Goal: Task Accomplishment & Management: Complete application form

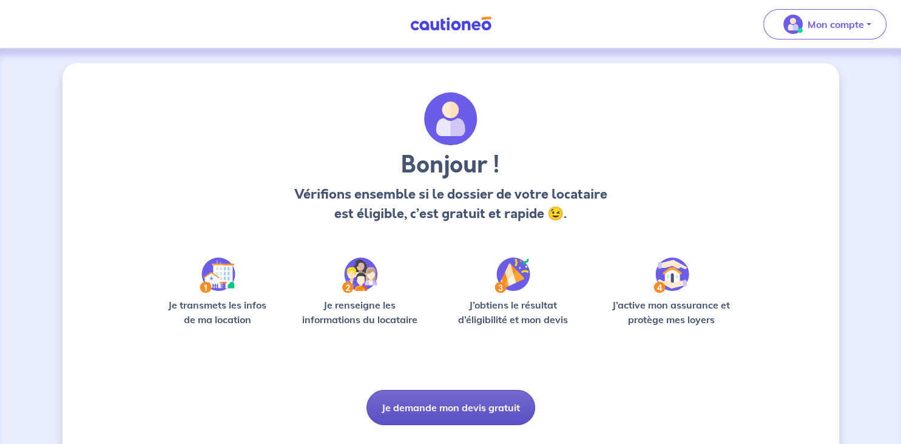
click at [444, 402] on button "Je demande mon devis gratuit" at bounding box center [451, 407] width 169 height 35
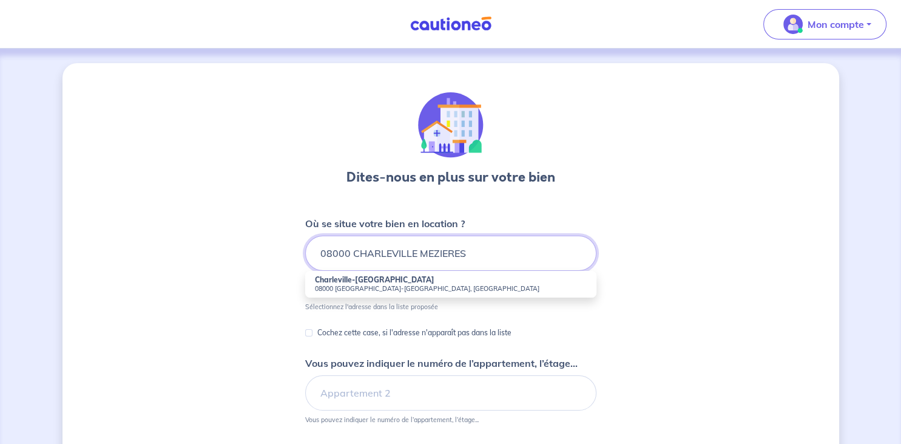
type input "08000 CHARLEVILLE MEZIERES"
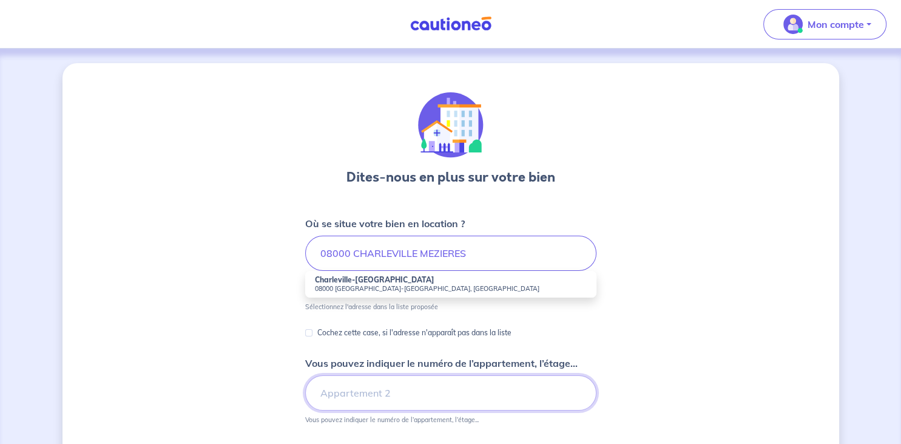
click at [396, 395] on input "Vous pouvez indiquer le numéro de l’appartement, l’étage..." at bounding box center [450, 392] width 291 height 35
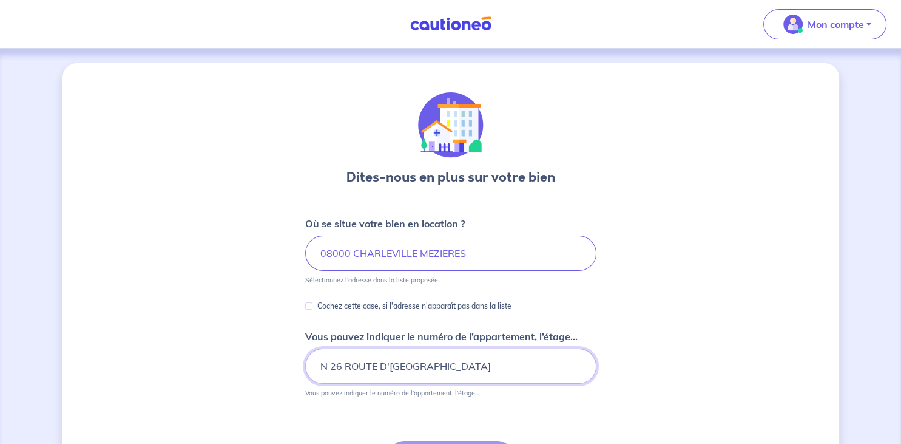
click at [450, 367] on input "N 26 ROUTE D'[GEOGRAPHIC_DATA]" at bounding box center [450, 365] width 291 height 35
type input "N 26 ROUTE D'AIGLEMONT 08000 [GEOGRAPHIC_DATA]"
click at [396, 308] on p "Cochez cette case, si l'adresse n'apparaît pas dans la liste" at bounding box center [414, 306] width 194 height 15
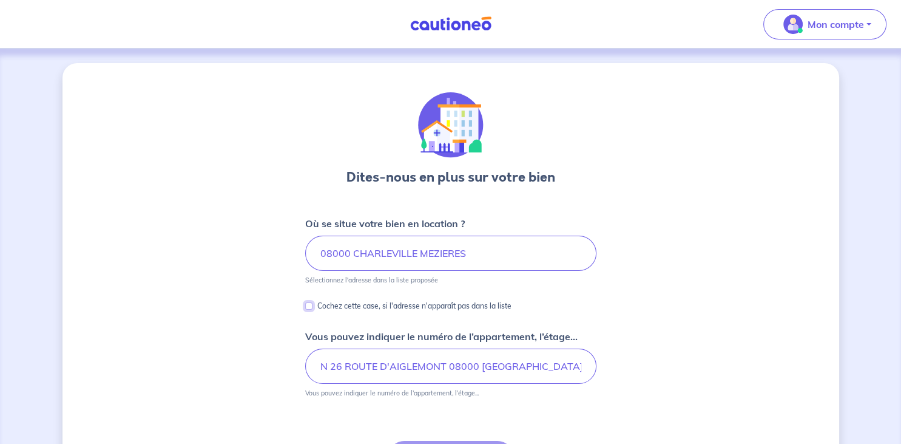
click at [313, 308] on input "Cochez cette case, si l'adresse n'apparaît pas dans la liste" at bounding box center [308, 305] width 7 height 7
checkbox input "true"
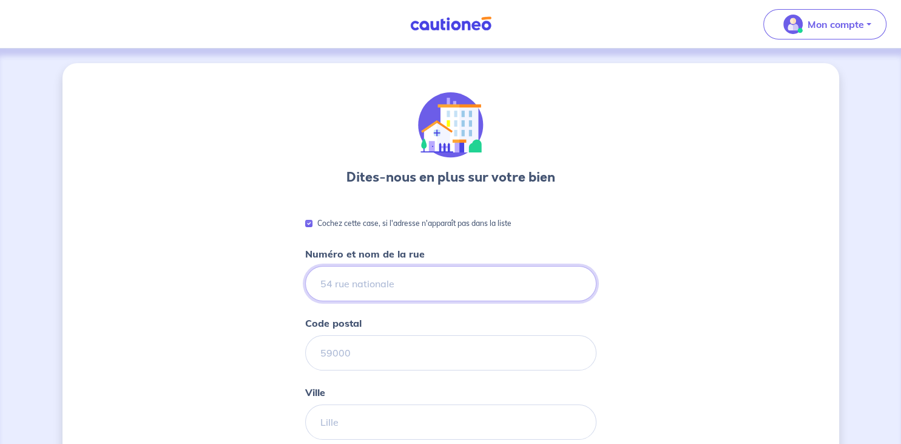
click at [387, 291] on input "Numéro et nom de la rue" at bounding box center [450, 283] width 291 height 35
type input "2"
type input "26 ROUTE D'[GEOGRAPHIC_DATA]"
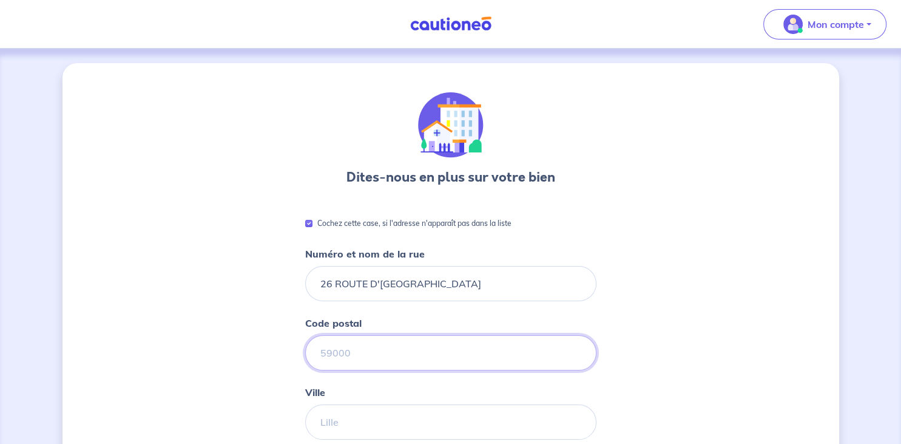
click at [351, 351] on input "Code postal" at bounding box center [450, 352] width 291 height 35
type input "08000"
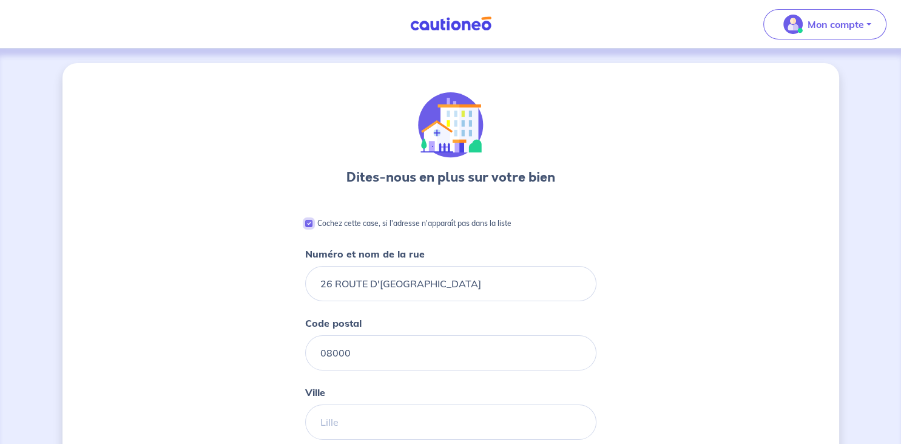
click at [308, 225] on input "Cochez cette case, si l'adresse n'apparaît pas dans la liste" at bounding box center [308, 223] width 7 height 7
checkbox input "false"
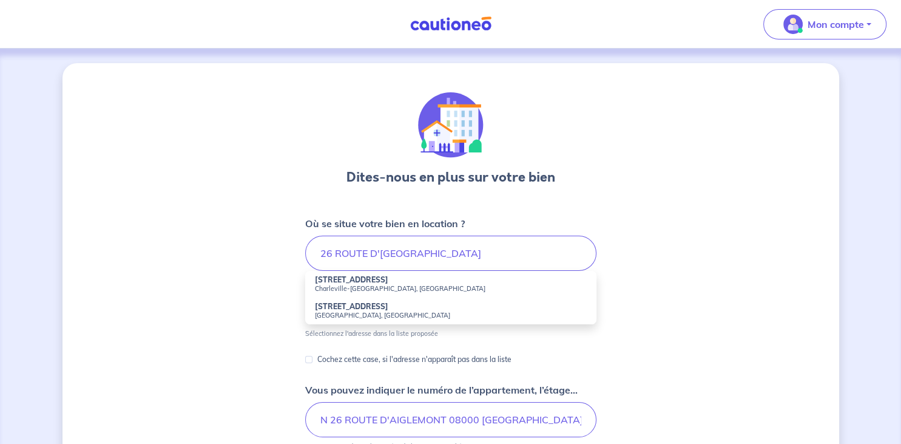
click at [348, 289] on small "Charleville-[GEOGRAPHIC_DATA], [GEOGRAPHIC_DATA]" at bounding box center [451, 288] width 272 height 8
type input "[STREET_ADDRESS]"
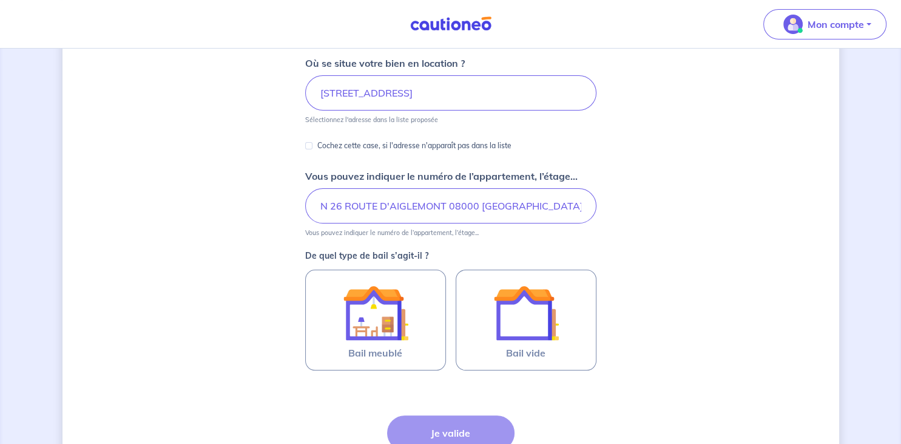
scroll to position [192, 0]
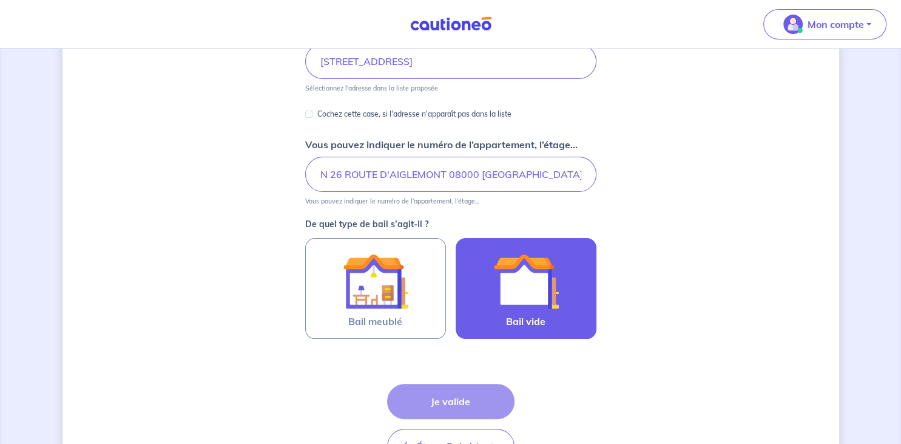
click at [497, 298] on img at bounding box center [527, 281] width 66 height 66
click at [0, 0] on input "Bail vide" at bounding box center [0, 0] width 0 height 0
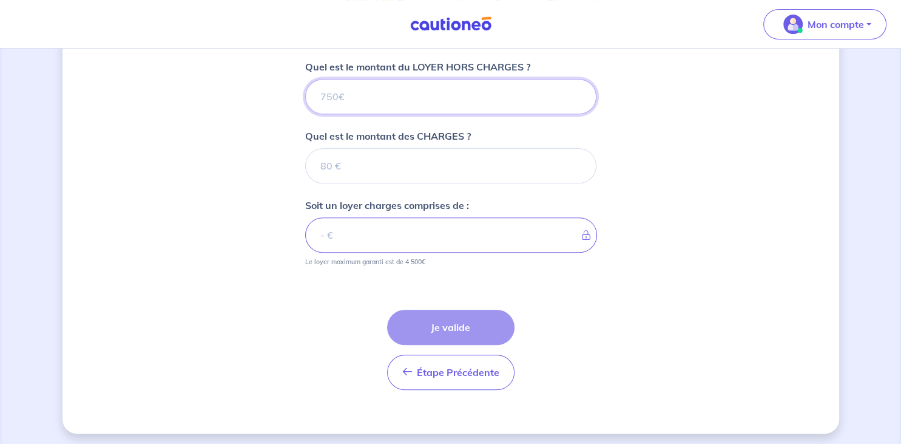
scroll to position [490, 0]
click at [370, 92] on input "Quel est le montant du LOYER HORS CHARGES ?" at bounding box center [450, 94] width 291 height 35
type input "8"
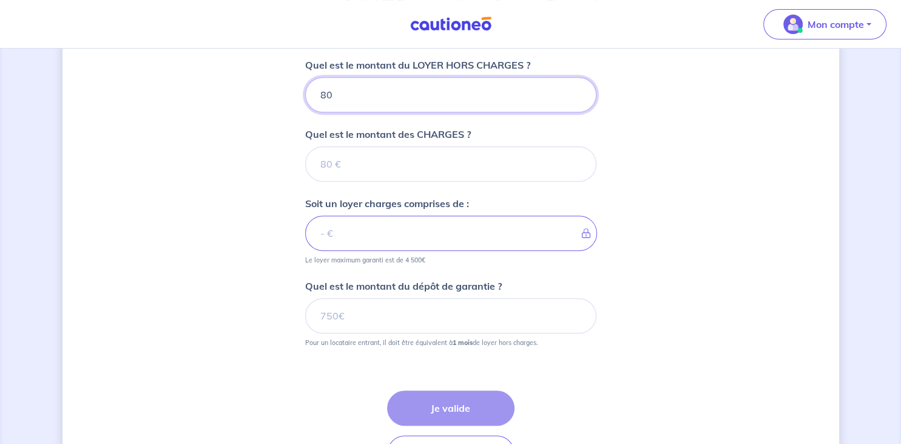
type input "800"
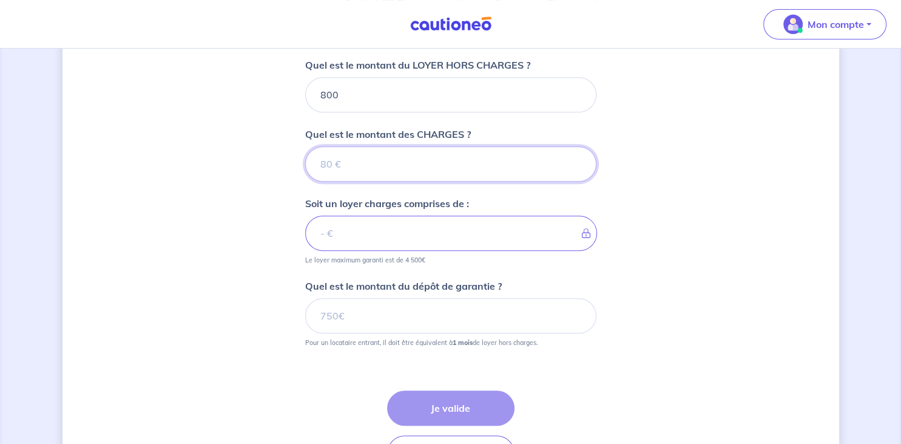
click at [328, 162] on input "Quel est le montant des CHARGES ?" at bounding box center [450, 163] width 291 height 35
type input "4"
type input "804"
type input "40"
type input "840"
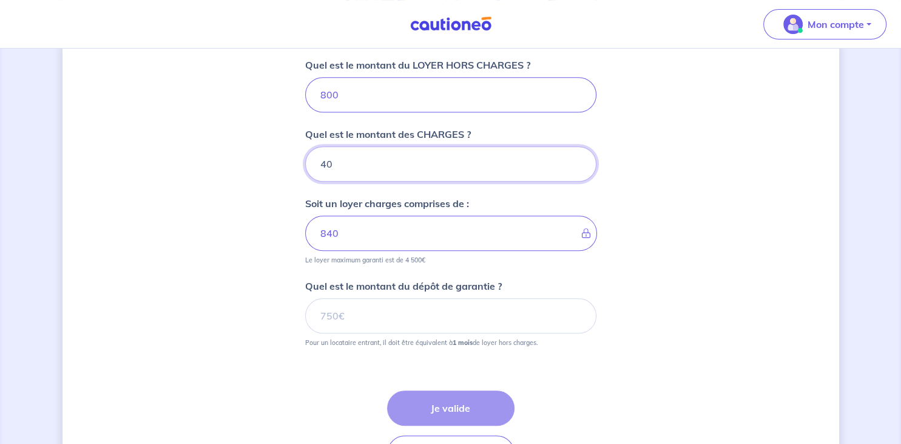
type input "40"
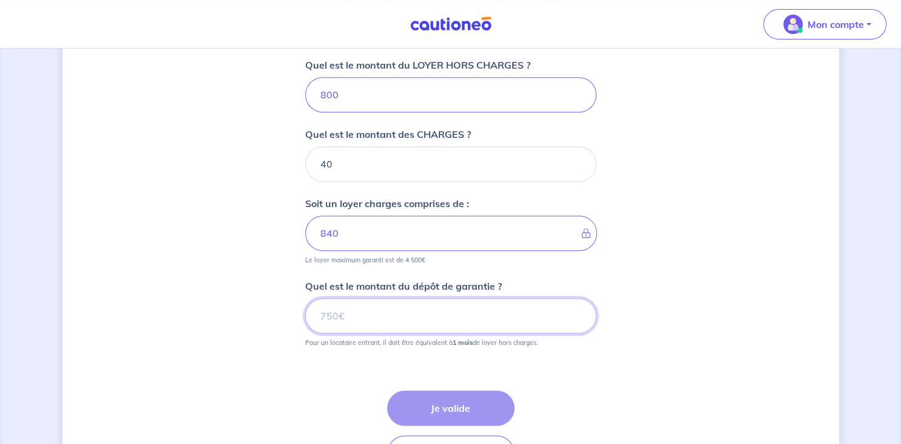
click at [355, 311] on input "Quel est le montant du dépôt de garantie ?" at bounding box center [450, 315] width 291 height 35
click at [347, 317] on input "Quel est le montant du dépôt de garantie ?" at bounding box center [450, 315] width 291 height 35
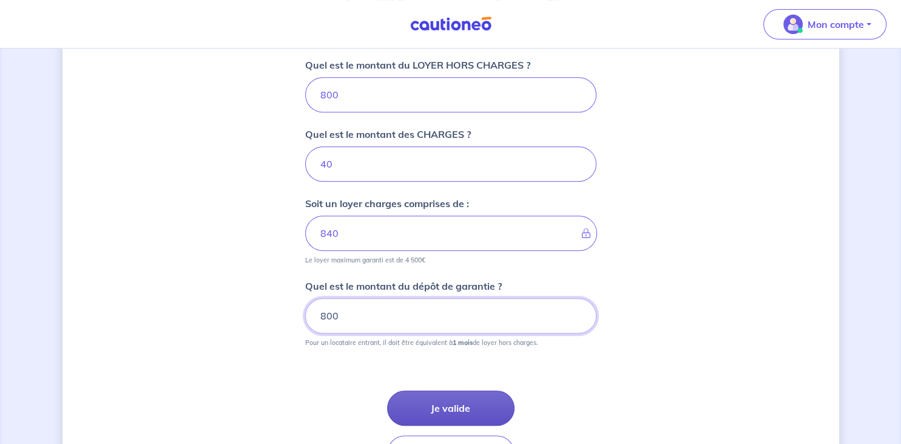
type input "800"
click at [426, 399] on button "Je valide" at bounding box center [450, 407] width 127 height 35
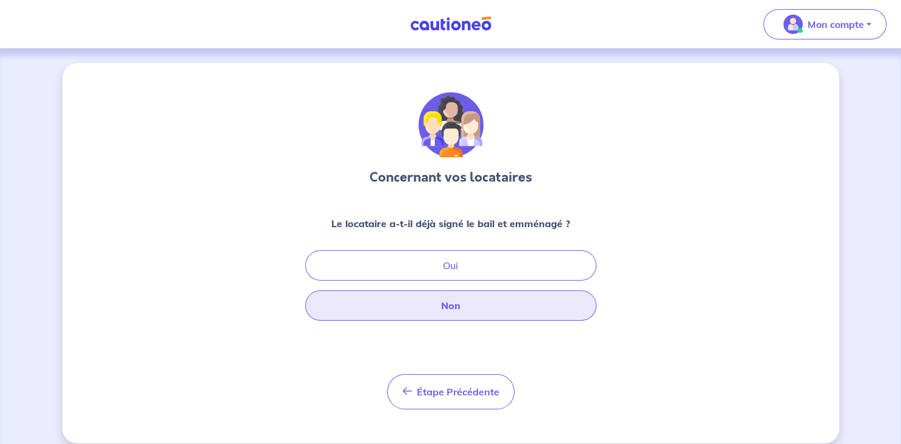
click at [444, 314] on button "Non" at bounding box center [450, 305] width 291 height 30
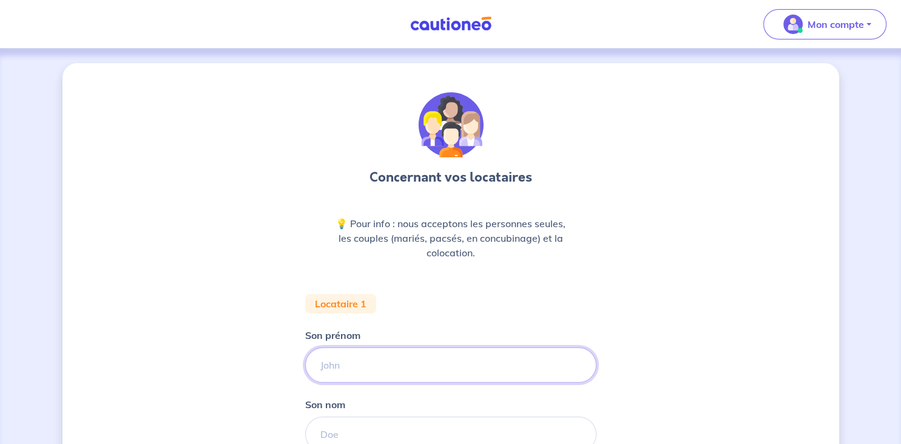
click at [392, 359] on input "Son prénom" at bounding box center [450, 364] width 291 height 35
type input "[PERSON_NAME]"
click at [367, 432] on input "Son nom" at bounding box center [450, 433] width 291 height 35
type input "[PERSON_NAME]"
click at [837, 402] on div "Concernant vos locataires 💡 Pour info : nous acceptons les personnes seules, le…" at bounding box center [451, 446] width 777 height 767
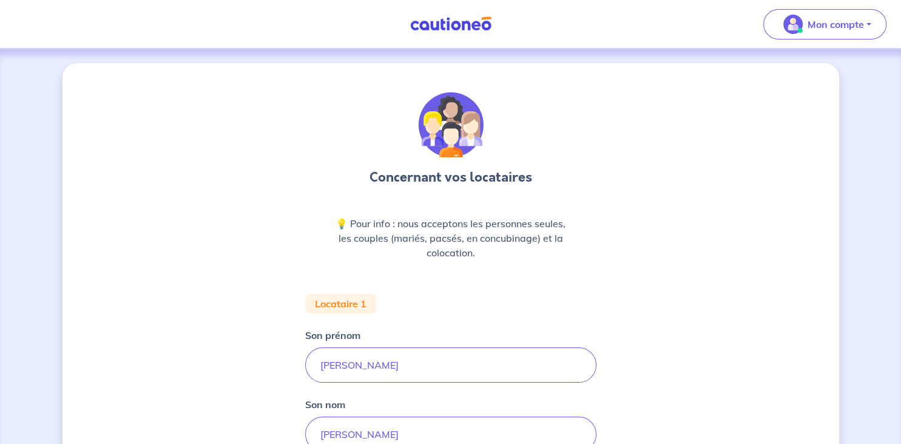
click at [837, 402] on div "Concernant vos locataires 💡 Pour info : nous acceptons les personnes seules, le…" at bounding box center [451, 446] width 777 height 767
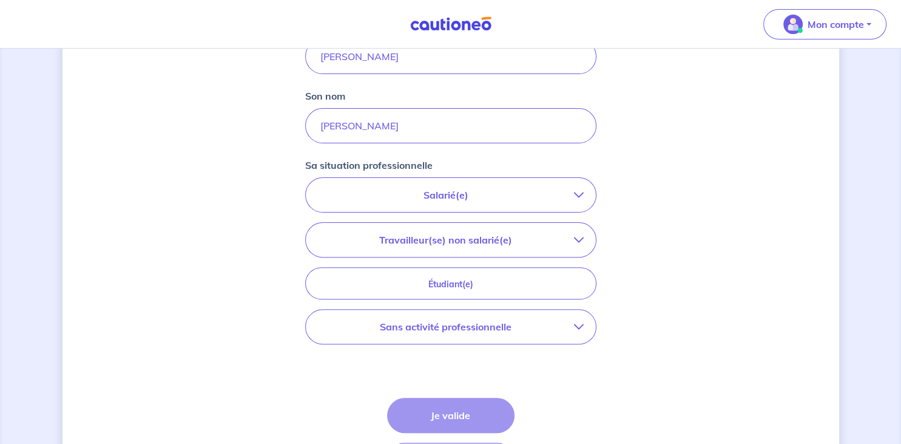
scroll to position [398, 0]
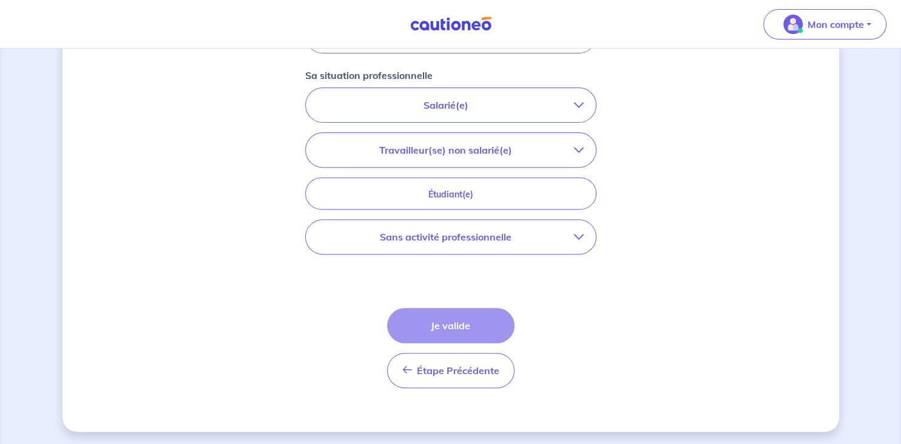
click at [460, 101] on p "Salarié(e)" at bounding box center [446, 105] width 256 height 15
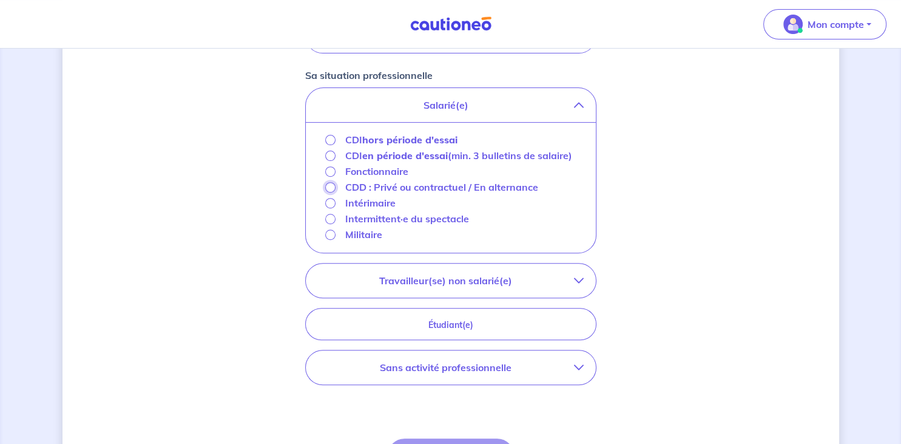
click at [330, 191] on input "CDD : Privé ou contractuel / En alternance" at bounding box center [330, 187] width 10 height 10
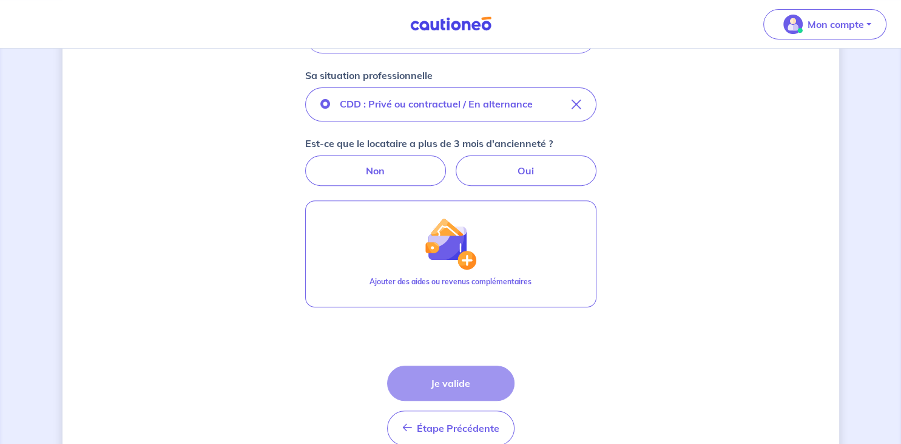
scroll to position [391, 0]
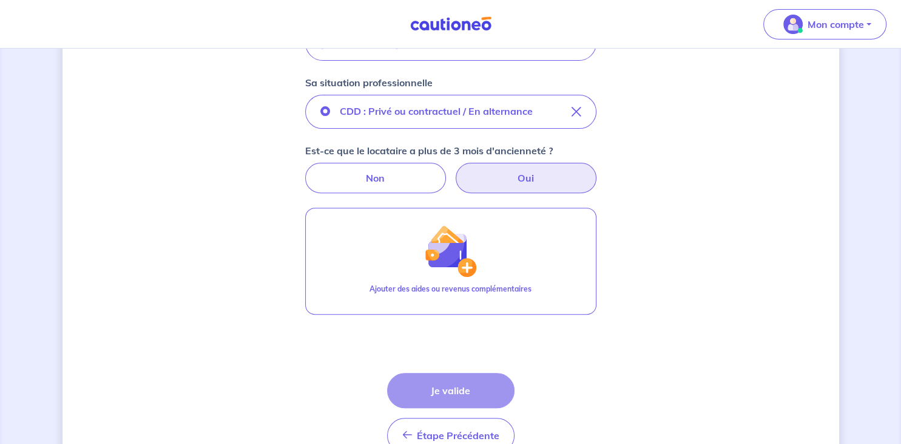
click at [524, 175] on label "Oui" at bounding box center [526, 178] width 141 height 30
click at [455, 171] on input "Oui" at bounding box center [451, 167] width 8 height 8
radio input "true"
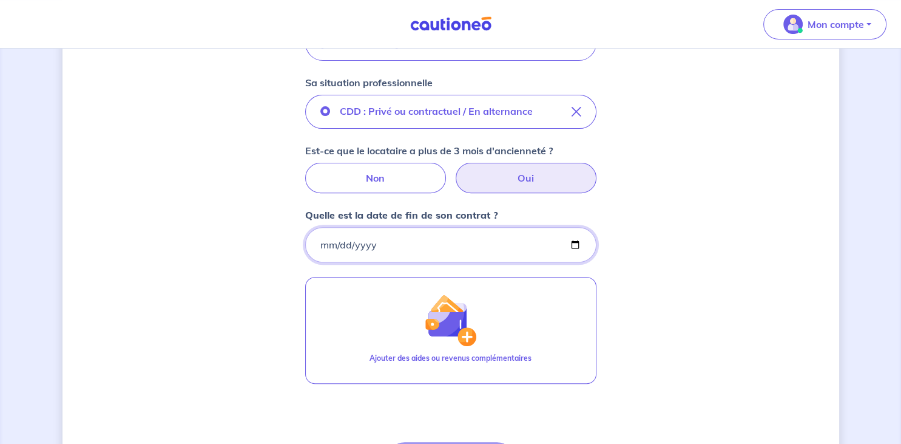
click at [570, 243] on input "Quelle est la date de fin de son contrat ?" at bounding box center [450, 244] width 291 height 35
click at [835, 419] on div "Concernant vos locataires 💡 Pour info : nous acceptons les personnes seules, le…" at bounding box center [451, 119] width 777 height 894
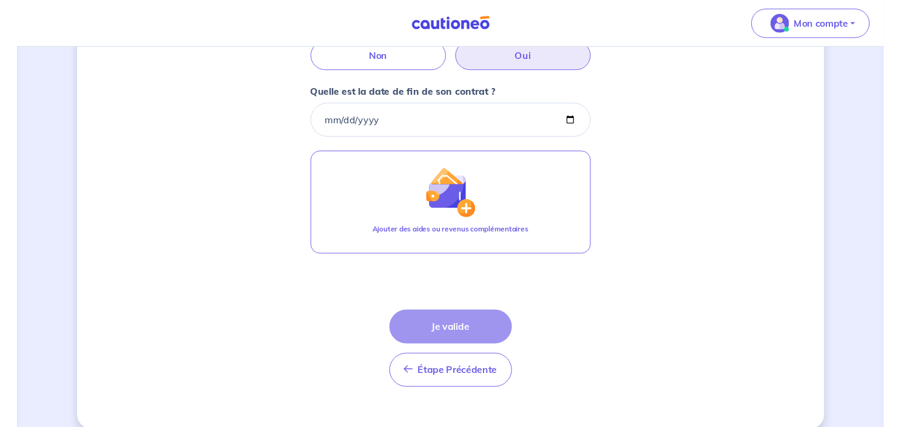
scroll to position [526, 0]
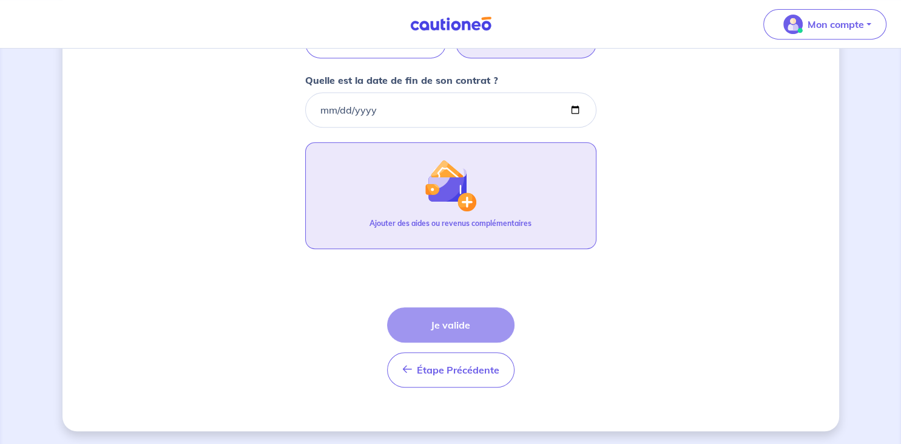
click at [450, 225] on p "Ajouter des aides ou revenus complémentaires" at bounding box center [451, 223] width 162 height 11
